Goal: Information Seeking & Learning: Learn about a topic

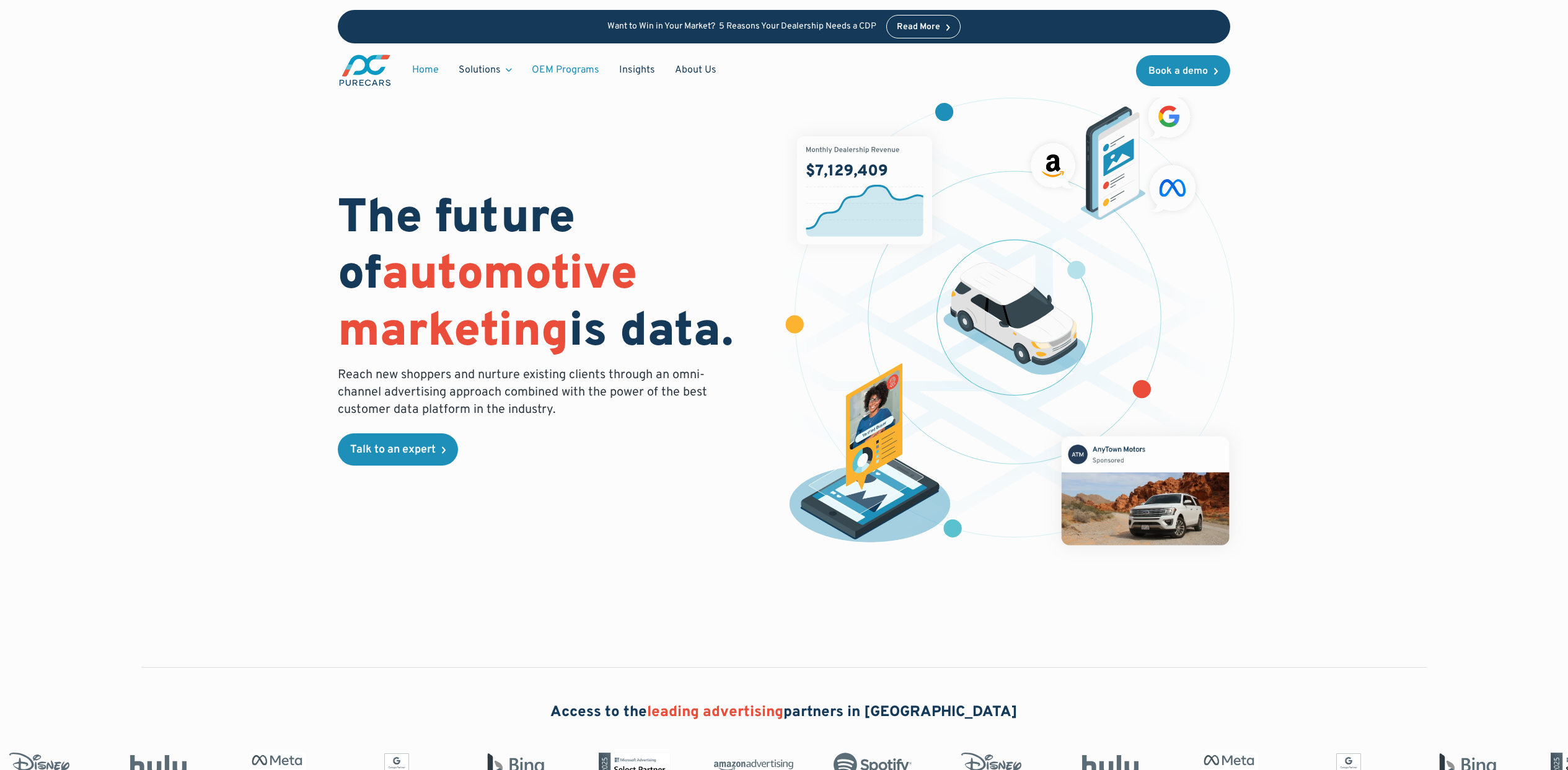
click at [545, 72] on link "OEM Programs" at bounding box center [565, 70] width 88 height 24
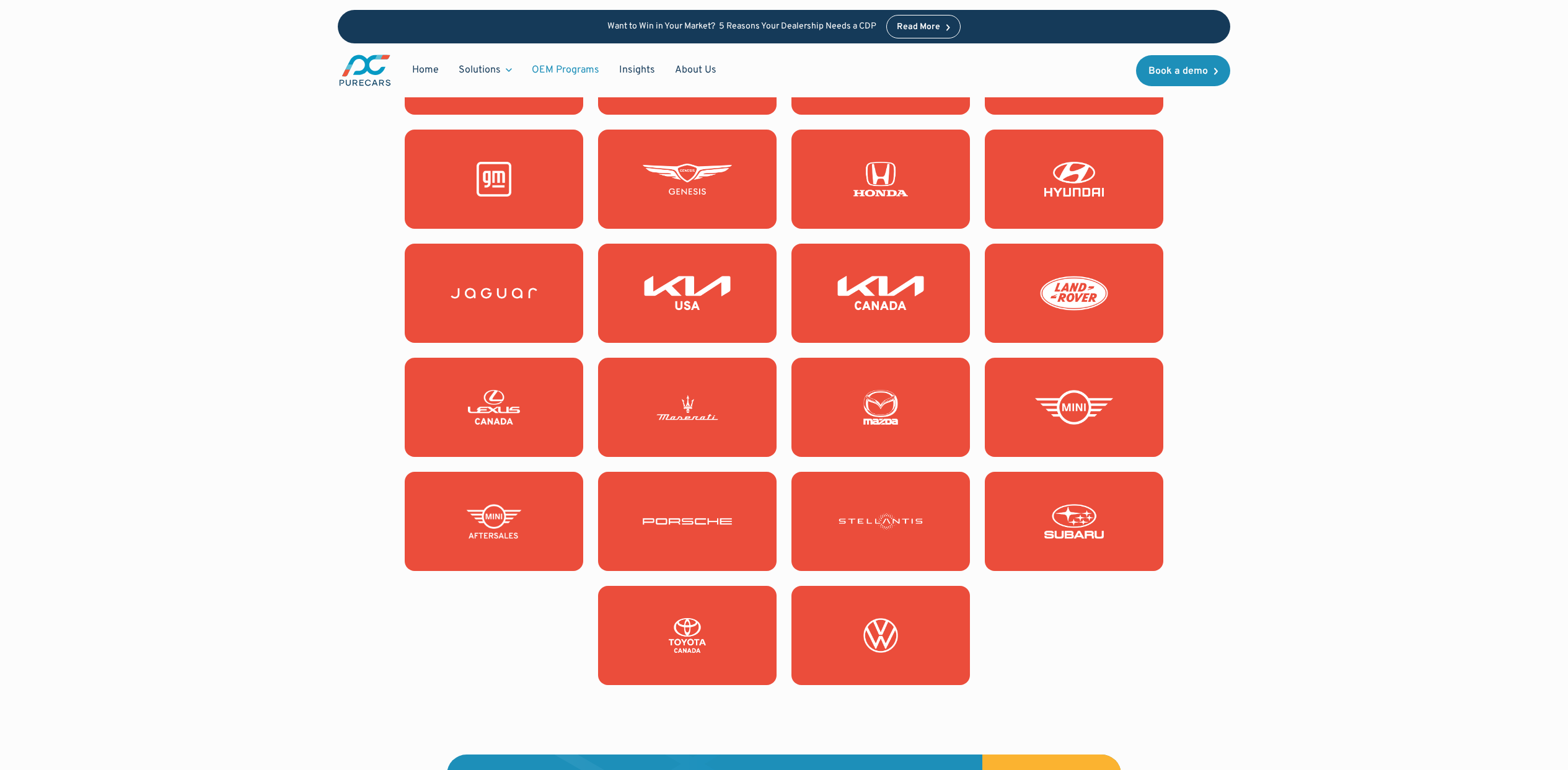
scroll to position [1205, 0]
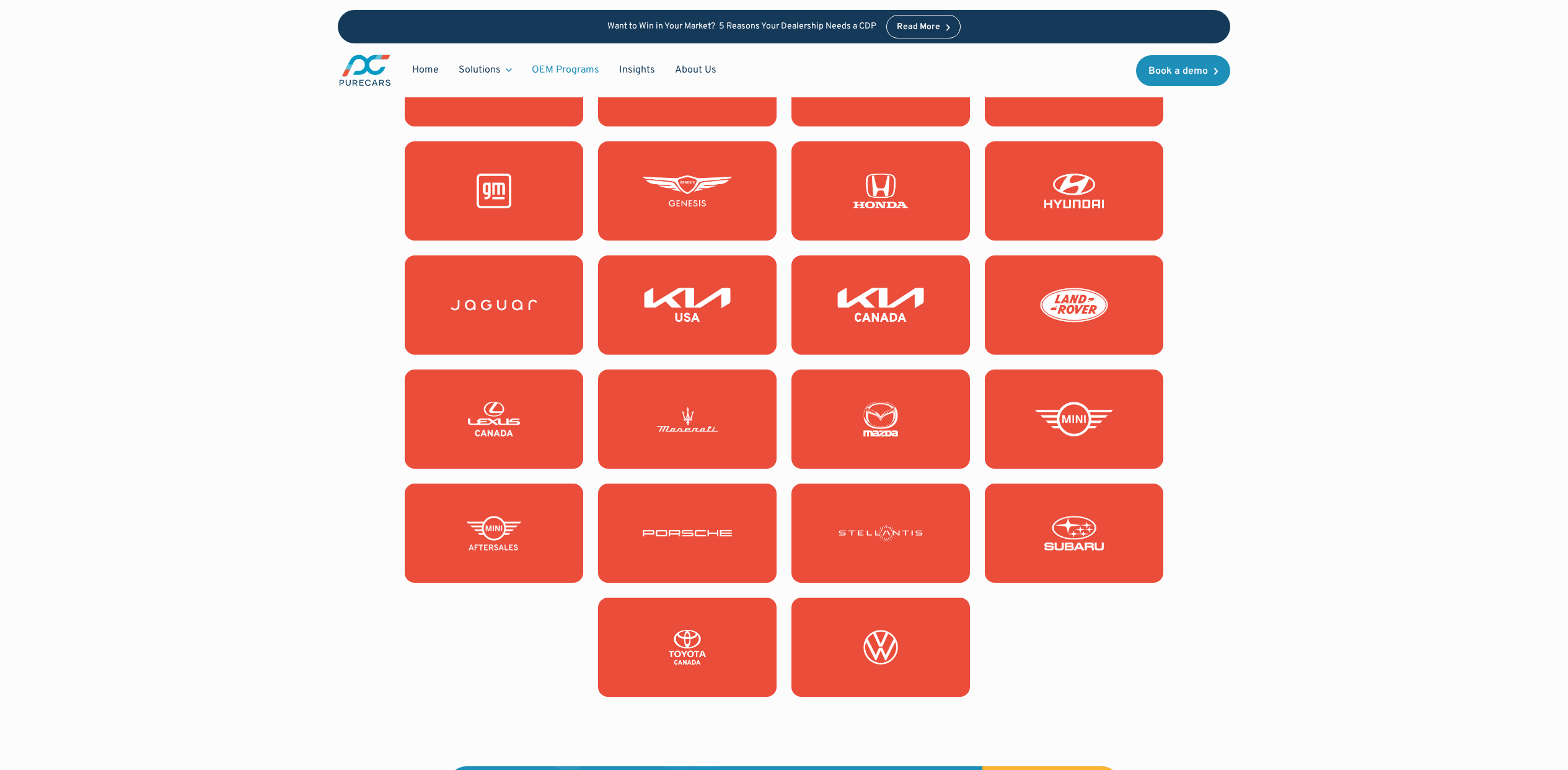
click at [509, 191] on img at bounding box center [493, 191] width 89 height 35
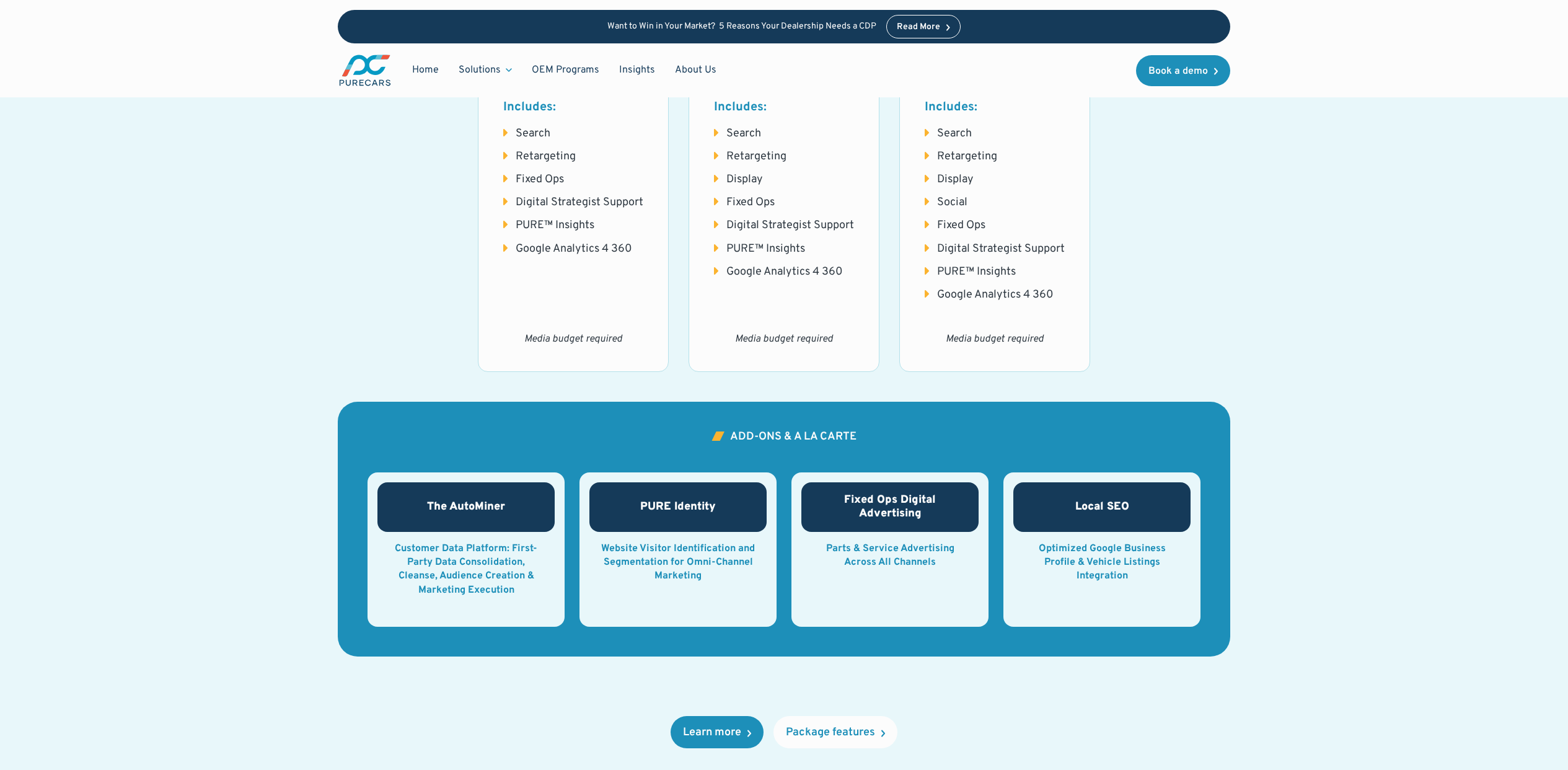
scroll to position [1611, 0]
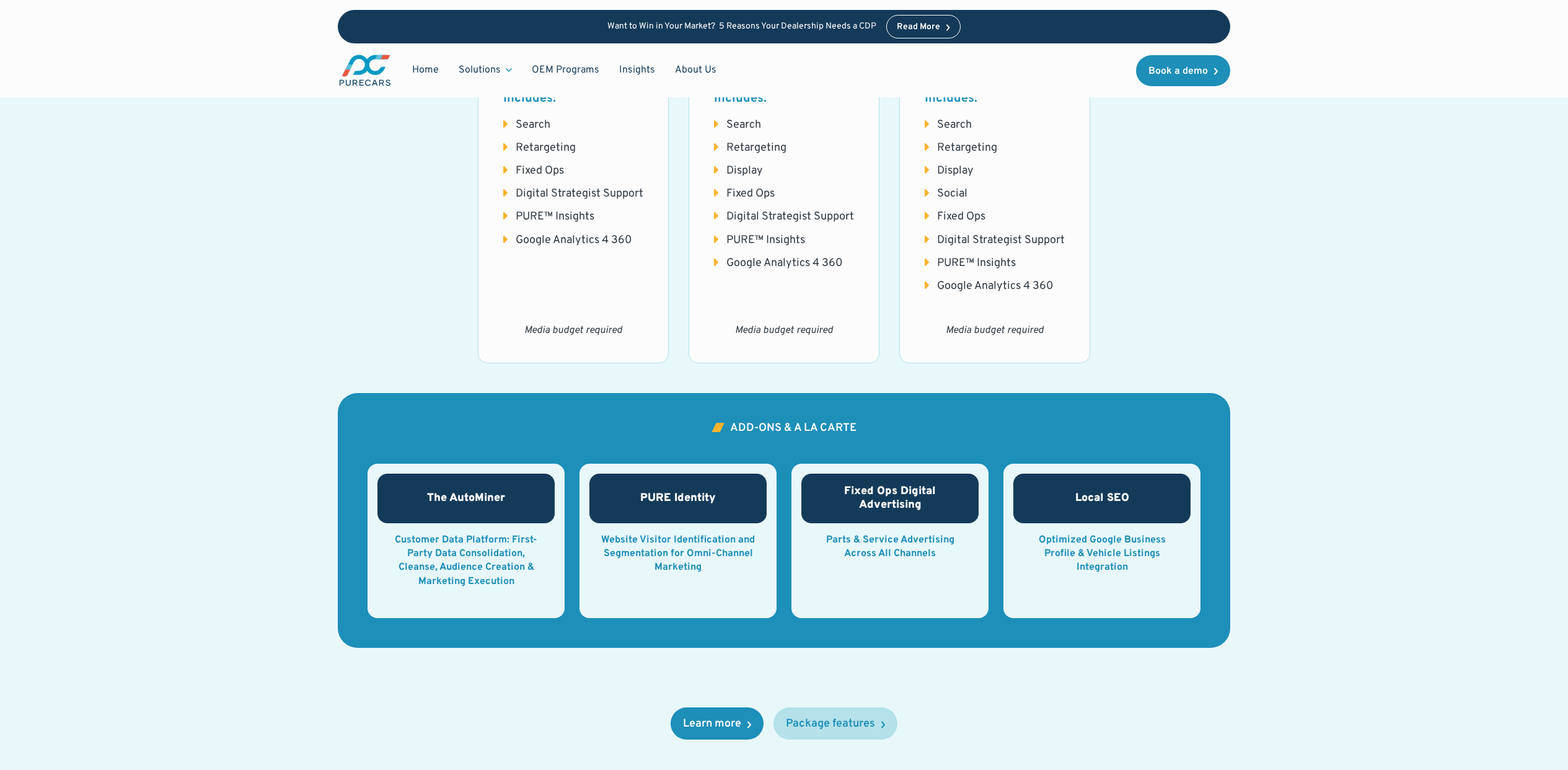
click at [844, 725] on div "Package features" at bounding box center [830, 724] width 89 height 11
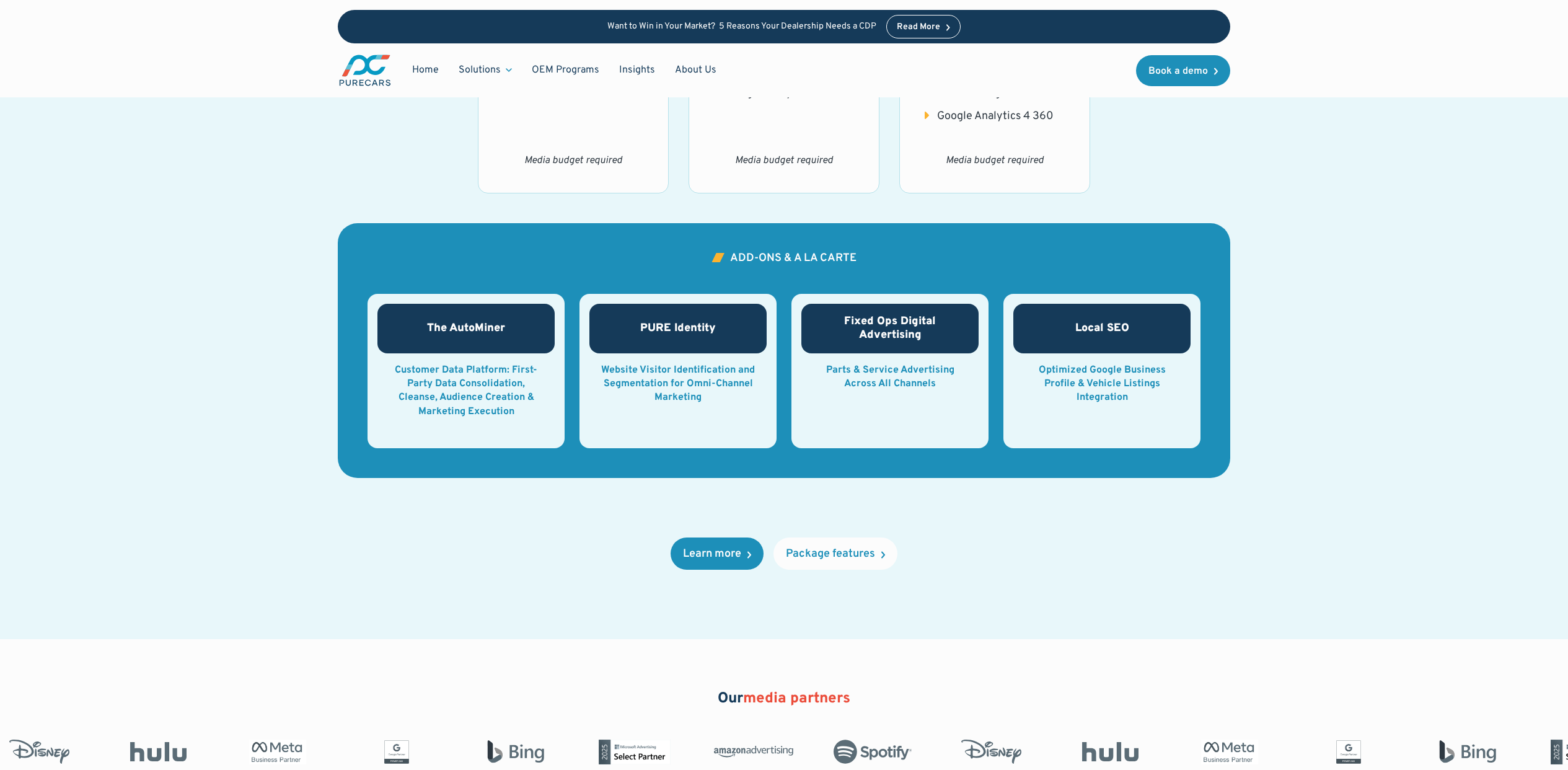
scroll to position [1875, 0]
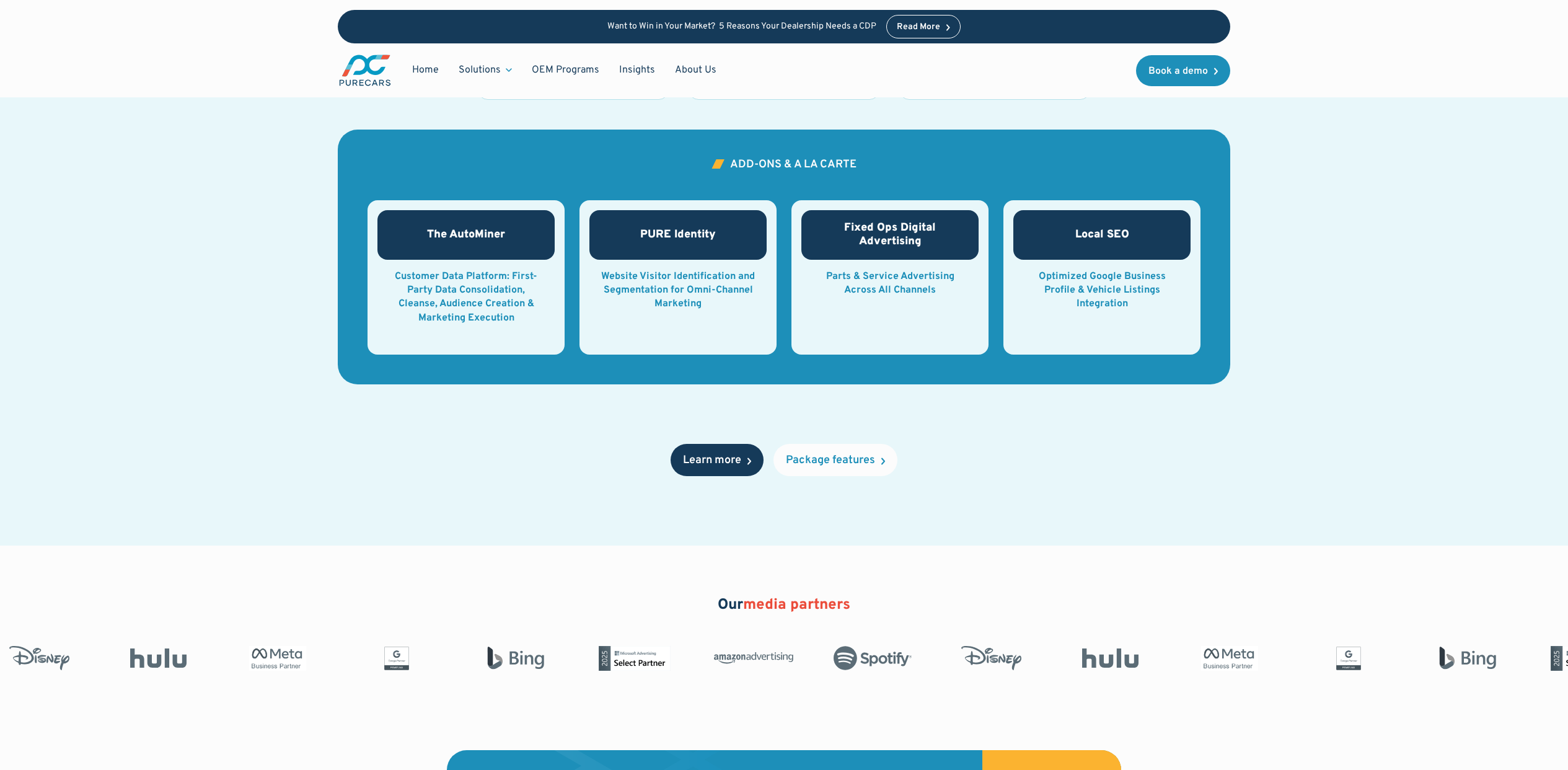
click at [732, 455] on div "Learn more" at bounding box center [711, 460] width 58 height 11
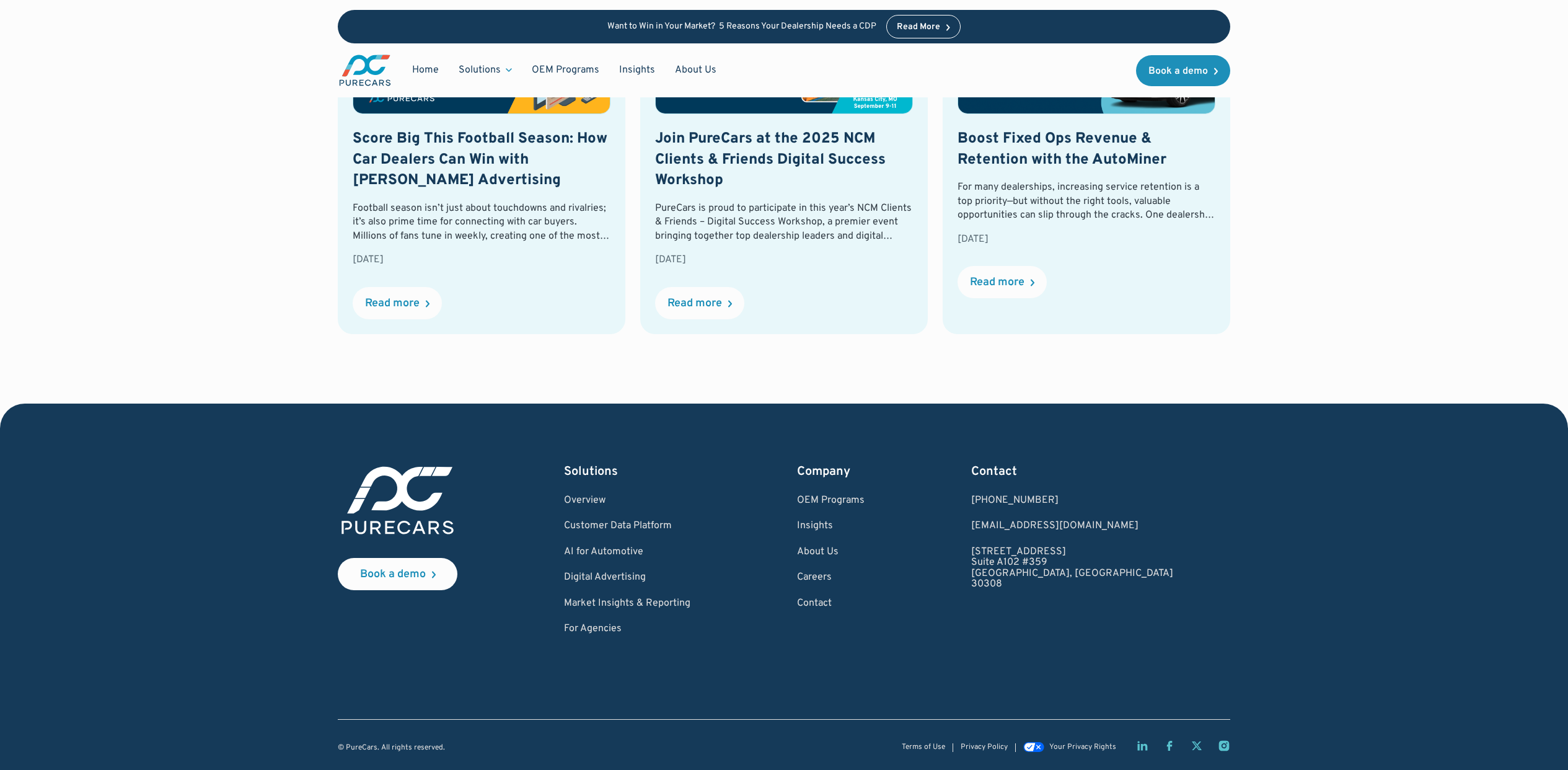
scroll to position [3034, 0]
click at [864, 575] on link "Careers" at bounding box center [831, 578] width 67 height 11
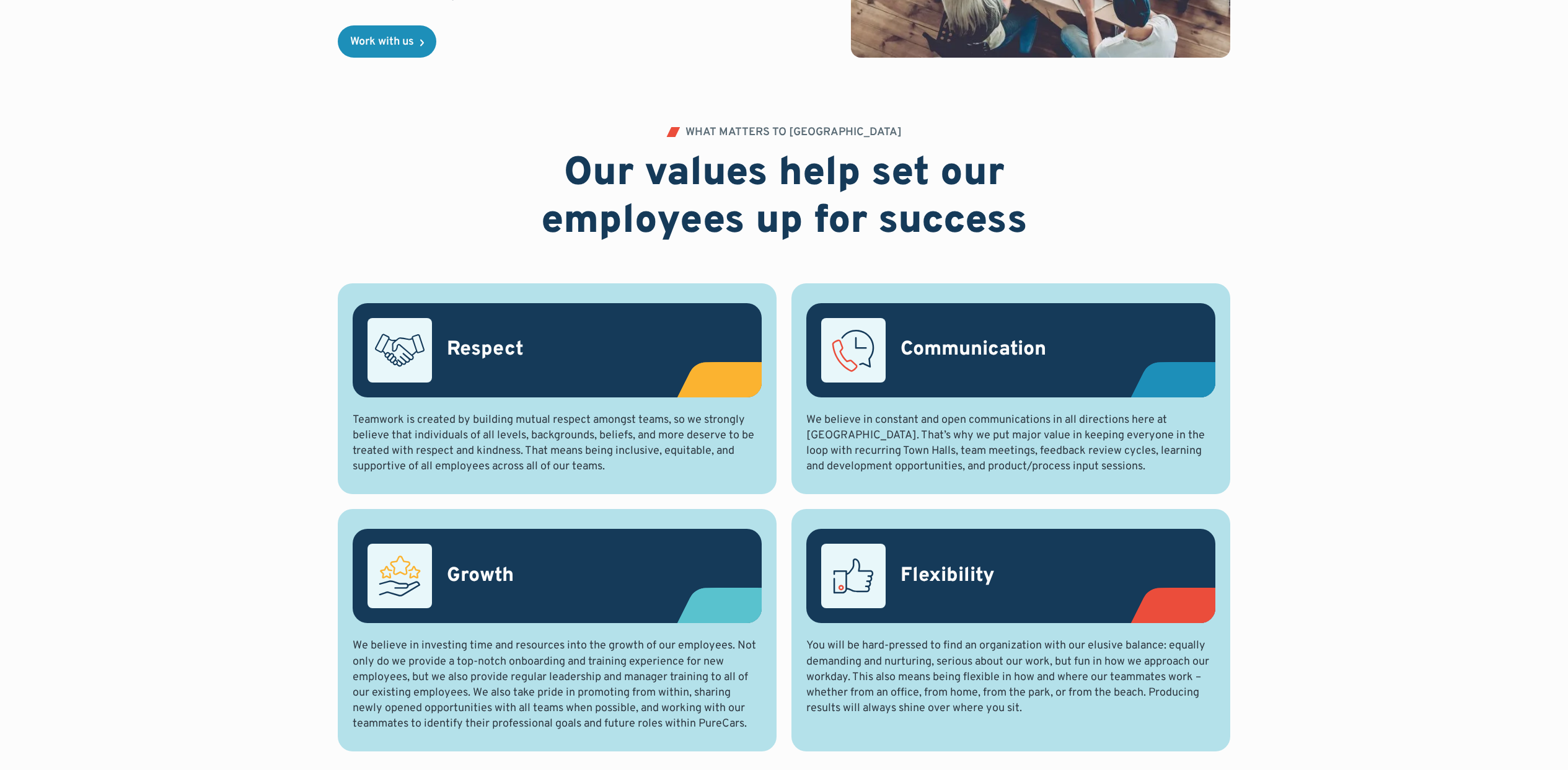
scroll to position [132, 0]
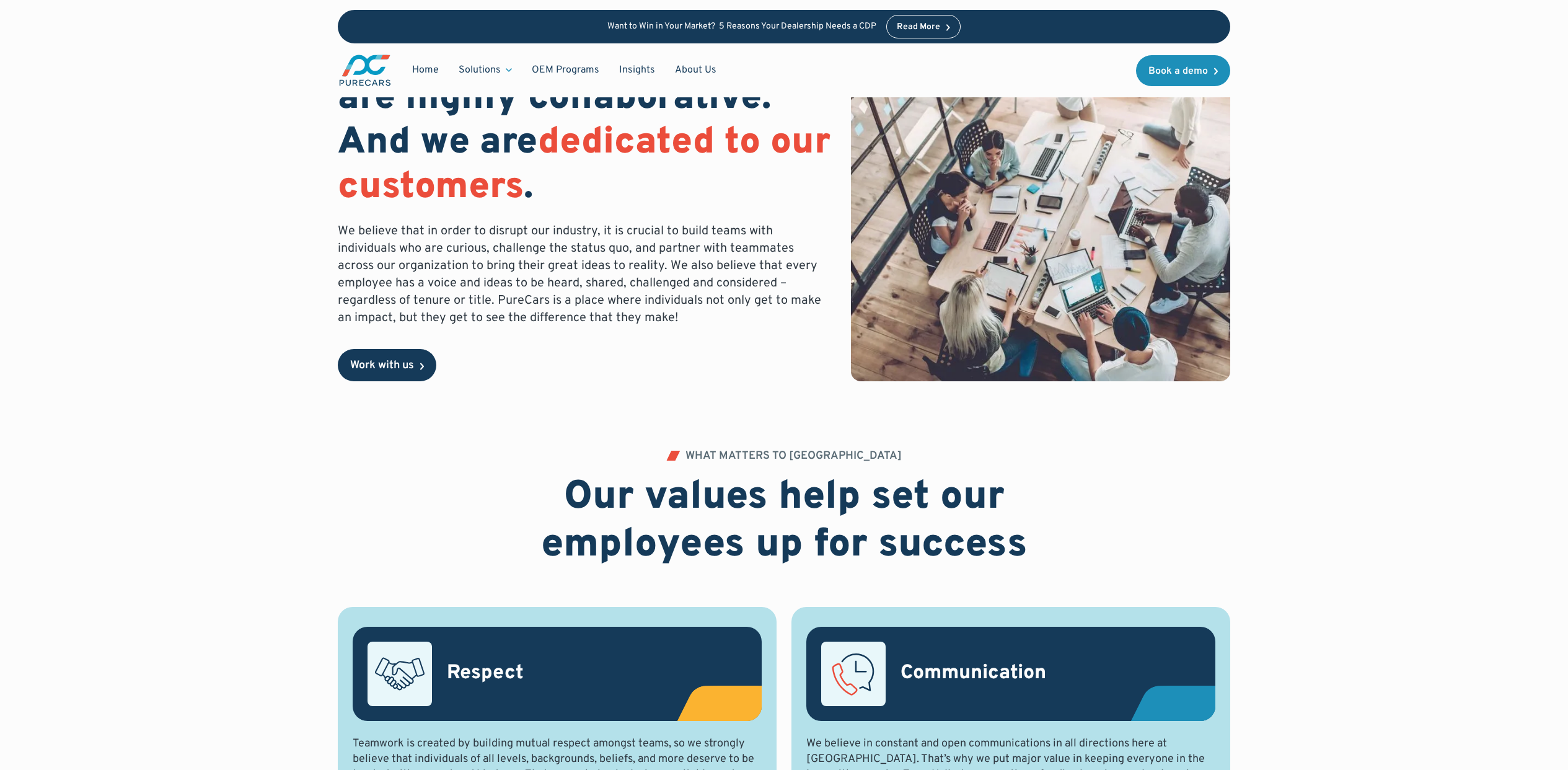
click at [392, 371] on div "Work with us" at bounding box center [382, 365] width 64 height 11
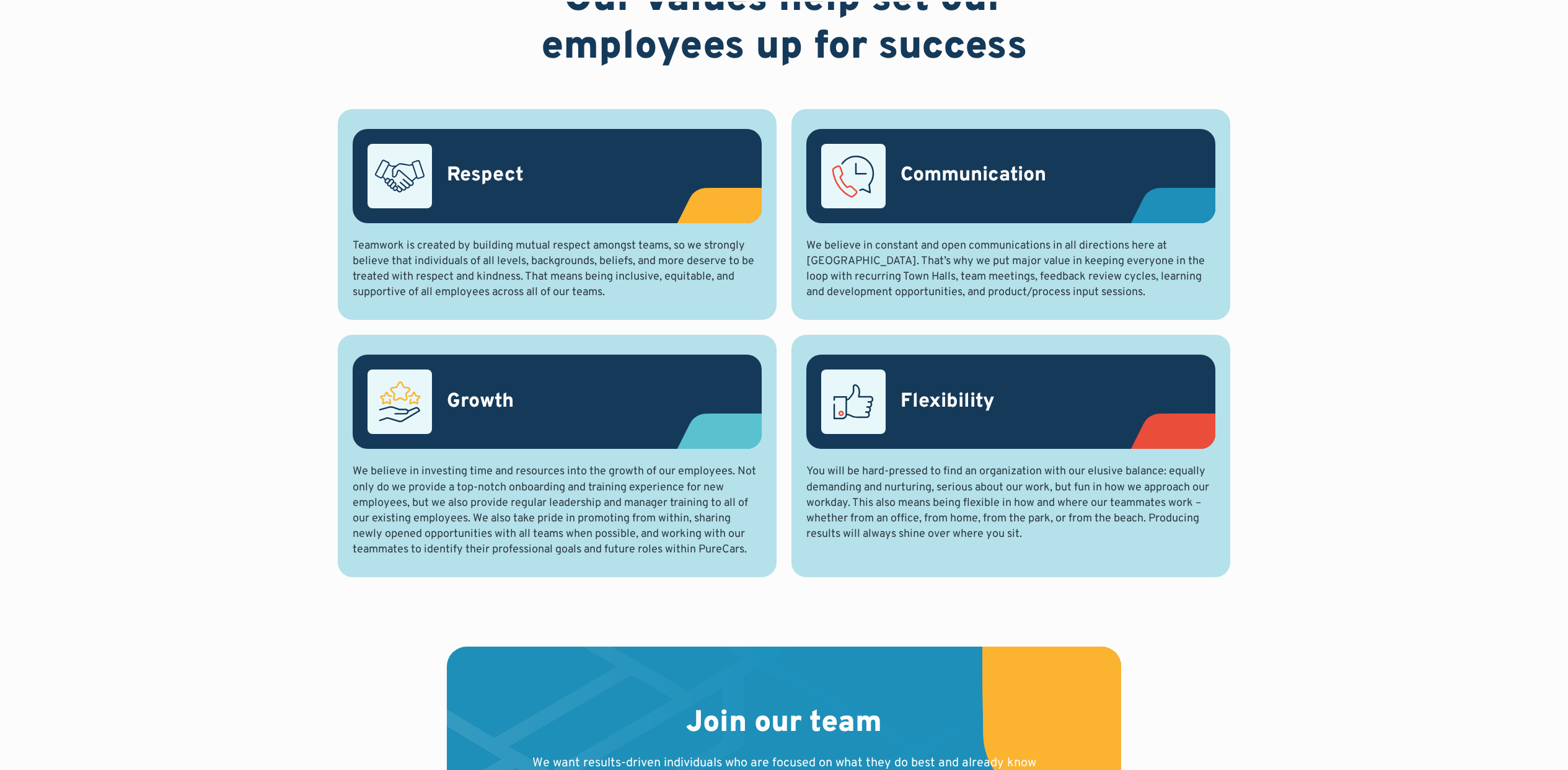
scroll to position [1072, 0]
